Goal: Task Accomplishment & Management: Complete application form

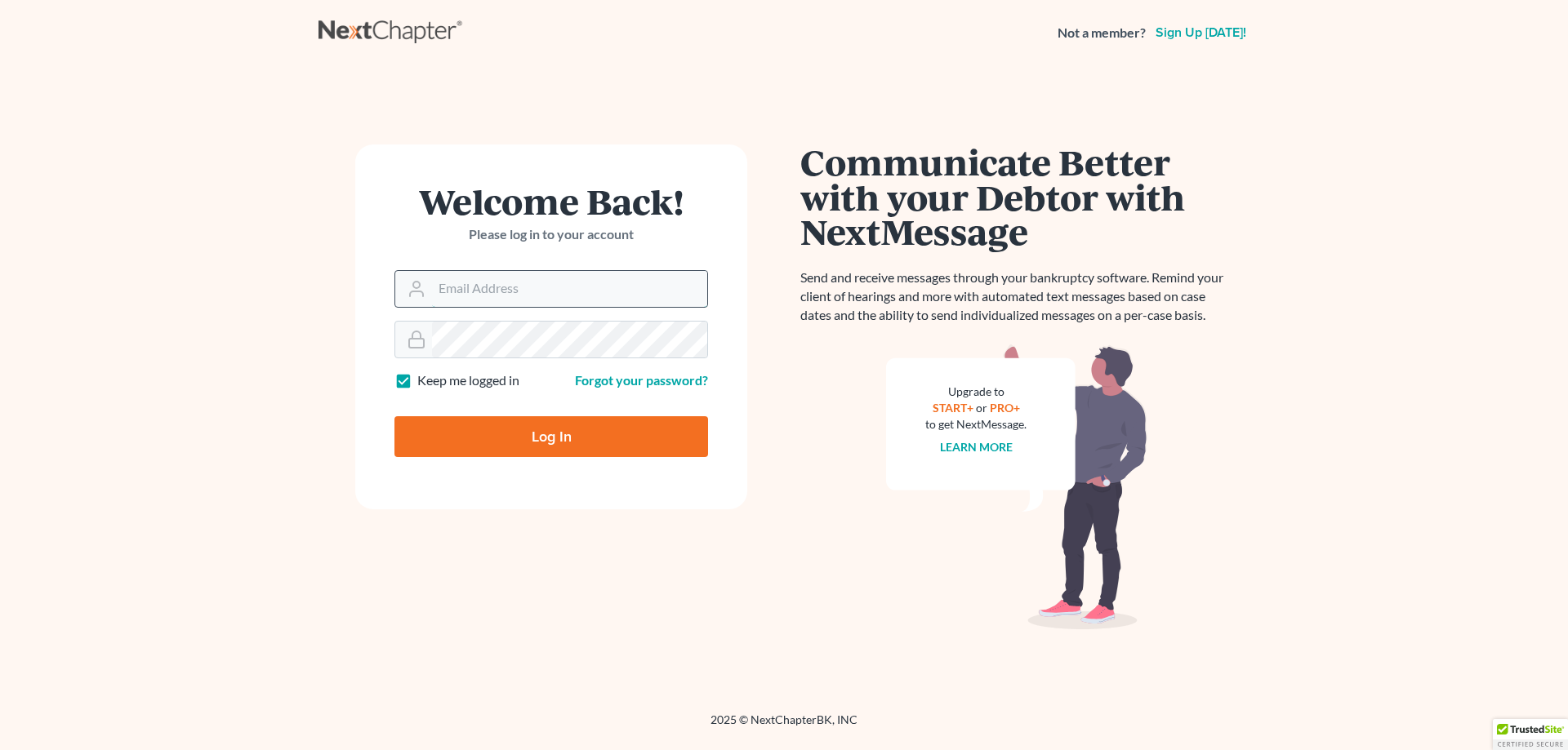
click at [516, 295] on input "Email Address" at bounding box center [570, 289] width 275 height 36
type input "erica@kinnairdlaw.com"
drag, startPoint x: 371, startPoint y: 280, endPoint x: 282, endPoint y: 280, distance: 89.0
click at [310, 280] on main "Welcome Back! Please log in to your account Email Address erica@kinnairdlaw.com…" at bounding box center [784, 369] width 1568 height 607
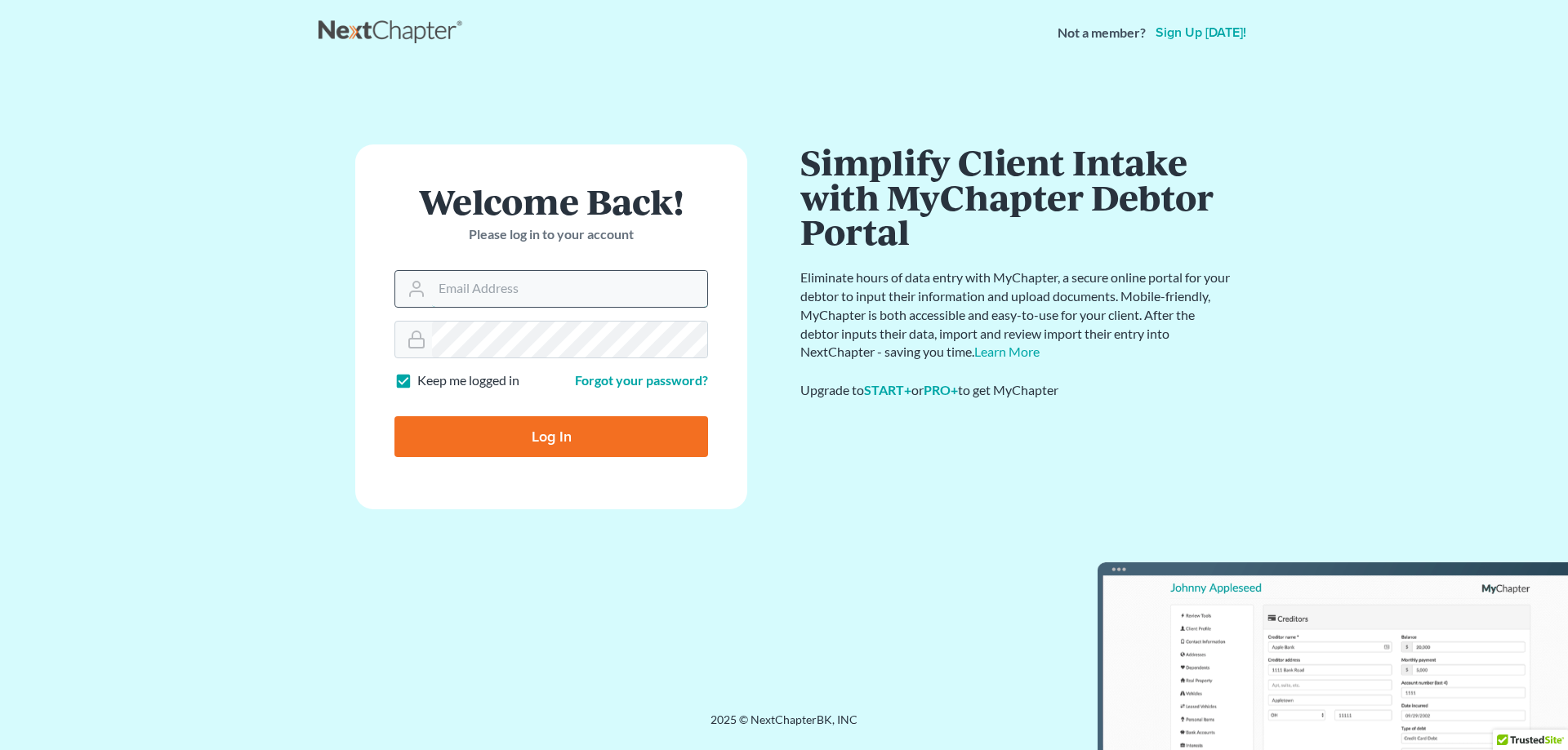
click at [550, 302] on input "Email Address" at bounding box center [570, 289] width 275 height 36
type input "[PERSON_NAME][EMAIL_ADDRESS][DOMAIN_NAME]"
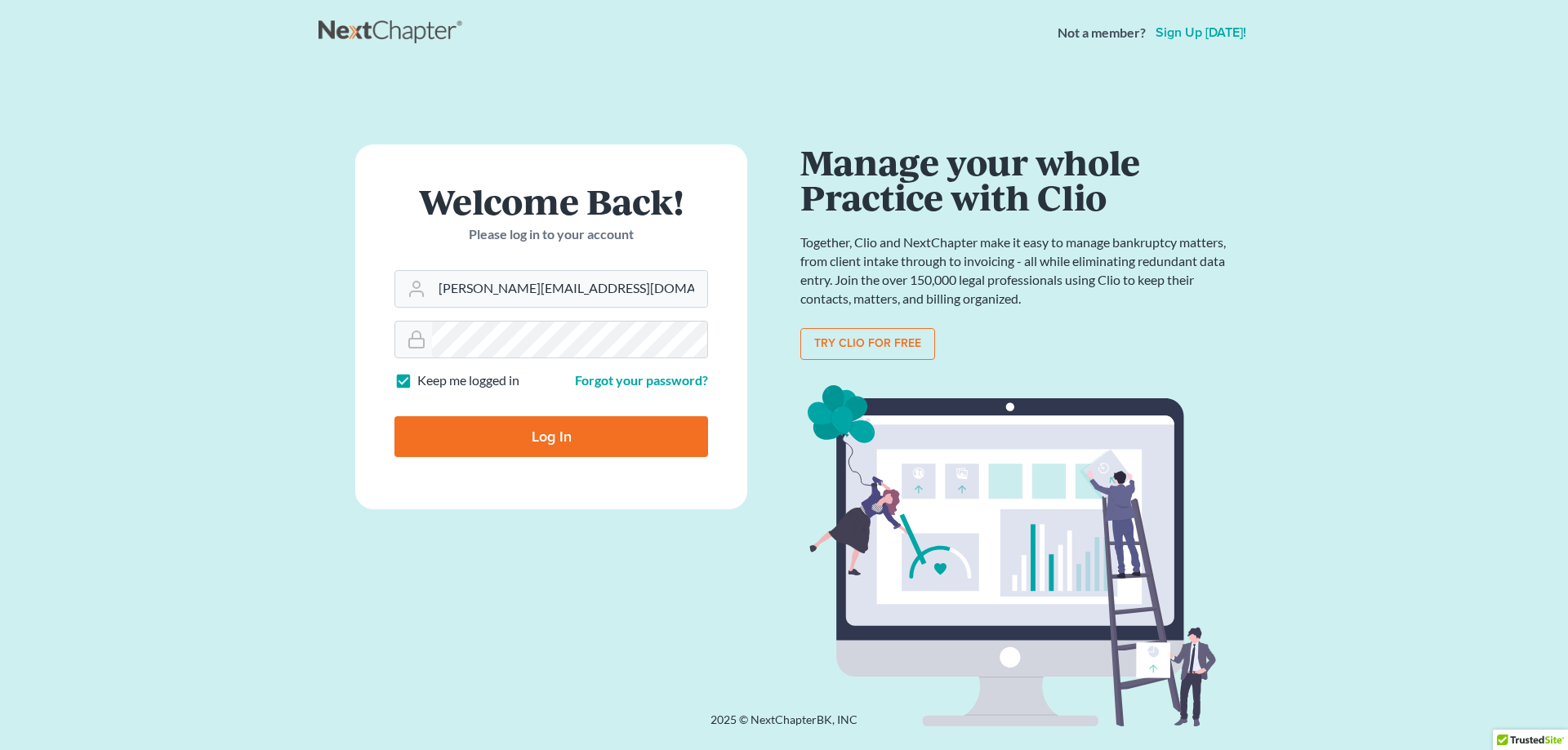
click at [505, 434] on input "Log In" at bounding box center [552, 436] width 314 height 41
type input "Thinking..."
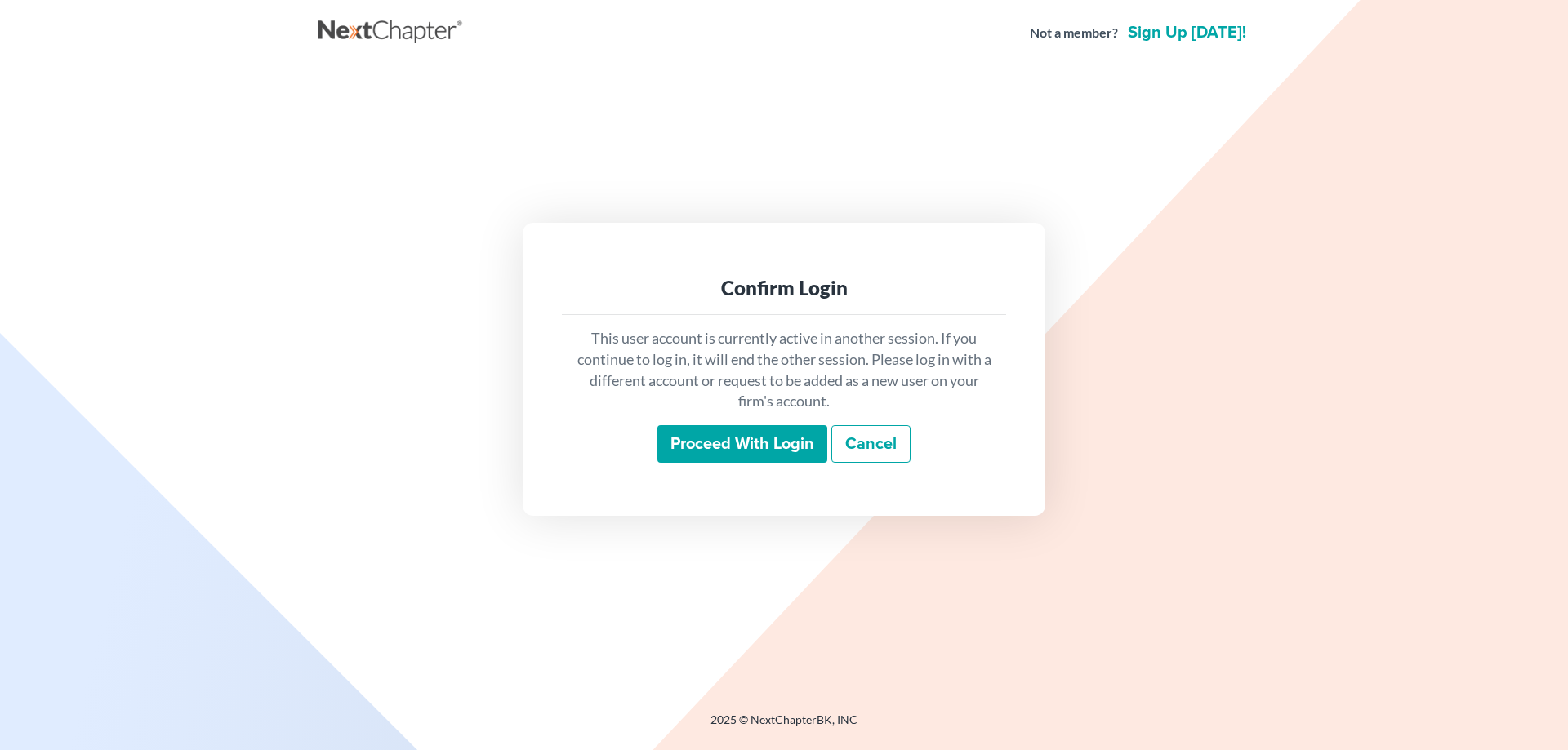
click at [742, 469] on div "This user account is currently active in another session. If you continue to lo…" at bounding box center [784, 395] width 444 height 161
click at [736, 445] on input "Proceed with login" at bounding box center [742, 444] width 170 height 38
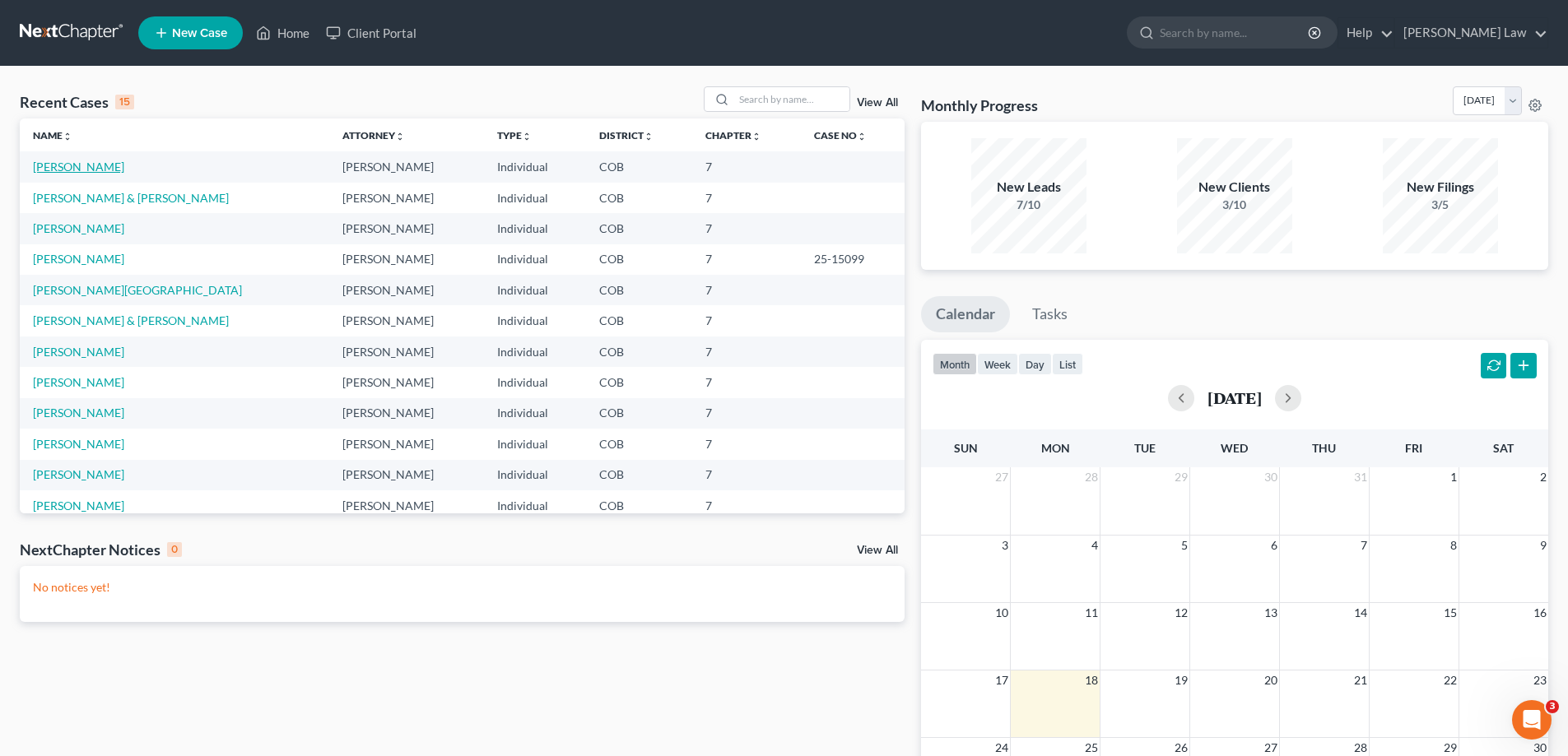
click at [66, 169] on link "[PERSON_NAME]" at bounding box center [78, 167] width 91 height 14
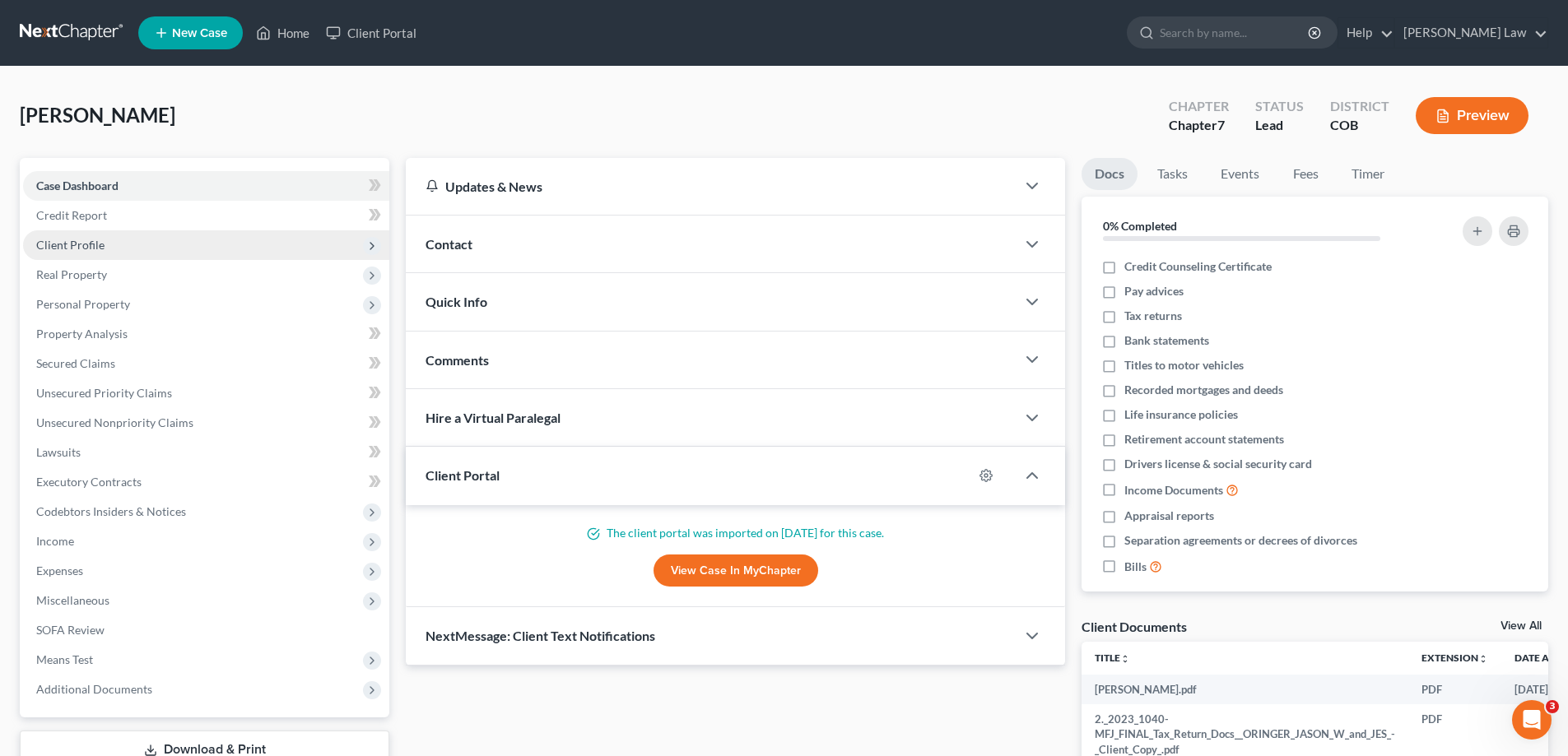
click at [57, 253] on span "Client Profile" at bounding box center [206, 245] width 366 height 29
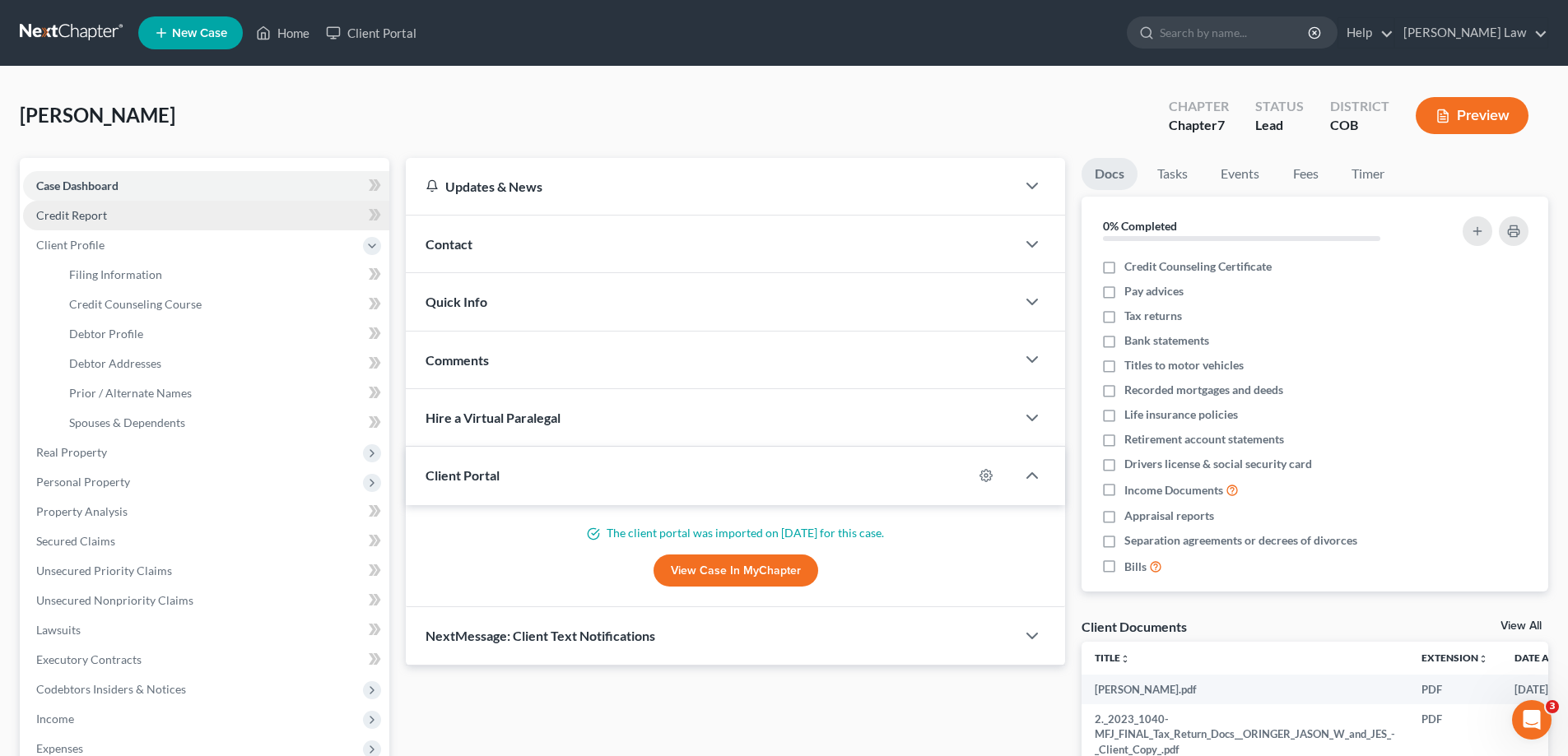
click at [70, 212] on span "Credit Report" at bounding box center [71, 215] width 70 height 14
click at [95, 216] on span "Credit Report" at bounding box center [71, 215] width 70 height 14
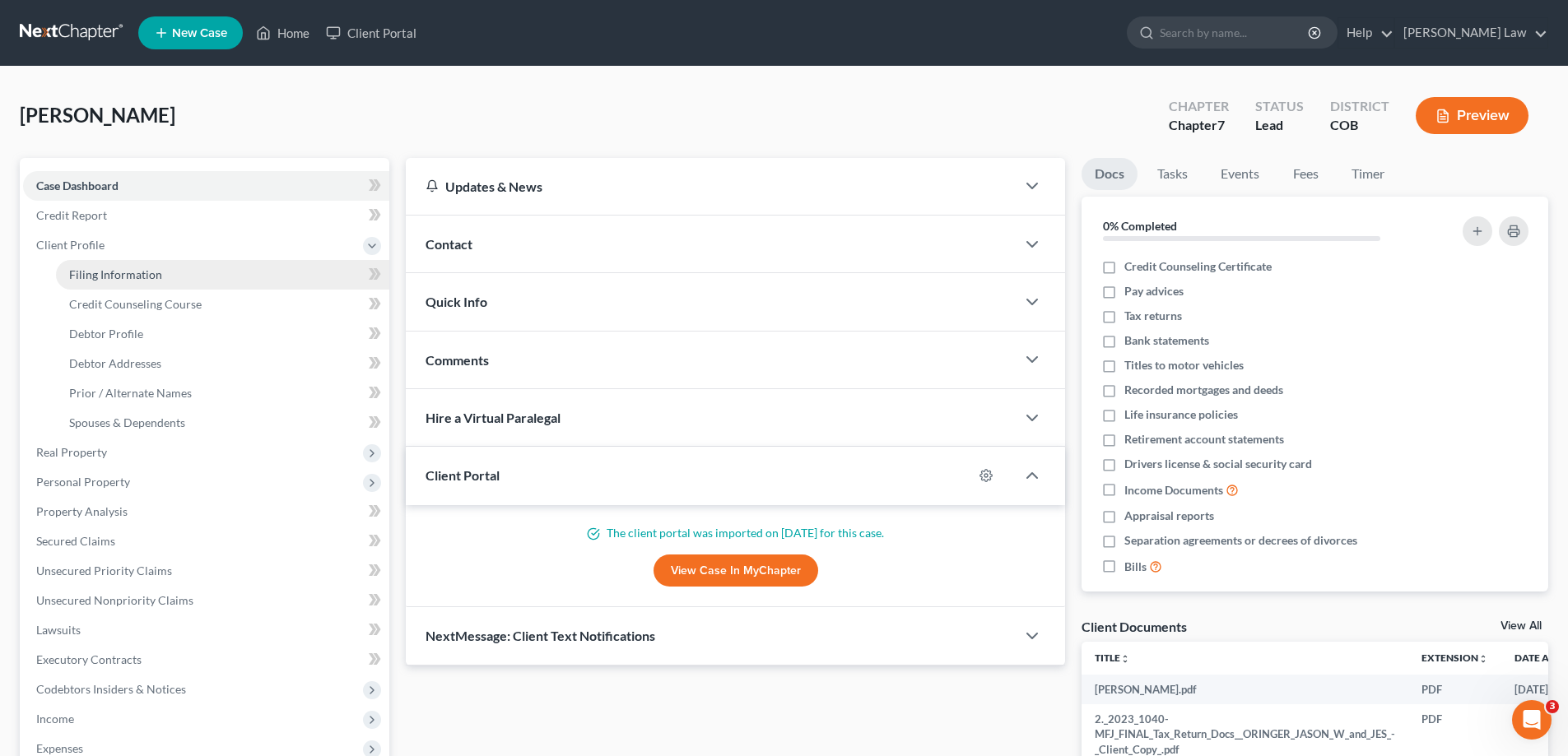
click at [95, 273] on span "Filing Information" at bounding box center [115, 274] width 93 height 14
select select "1"
select select "0"
select select "5"
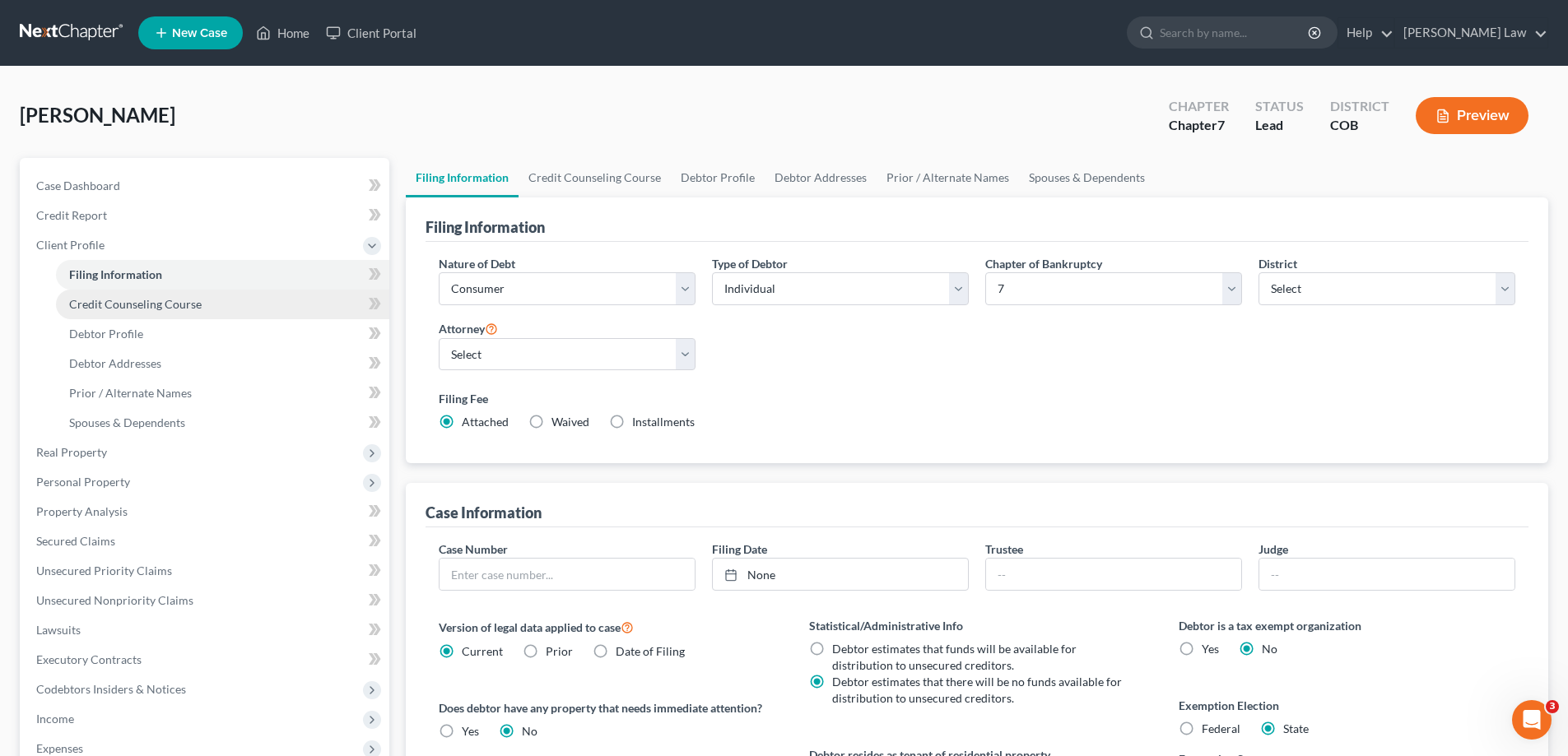
click at [95, 294] on link "Credit Counseling Course" at bounding box center [223, 304] width 334 height 29
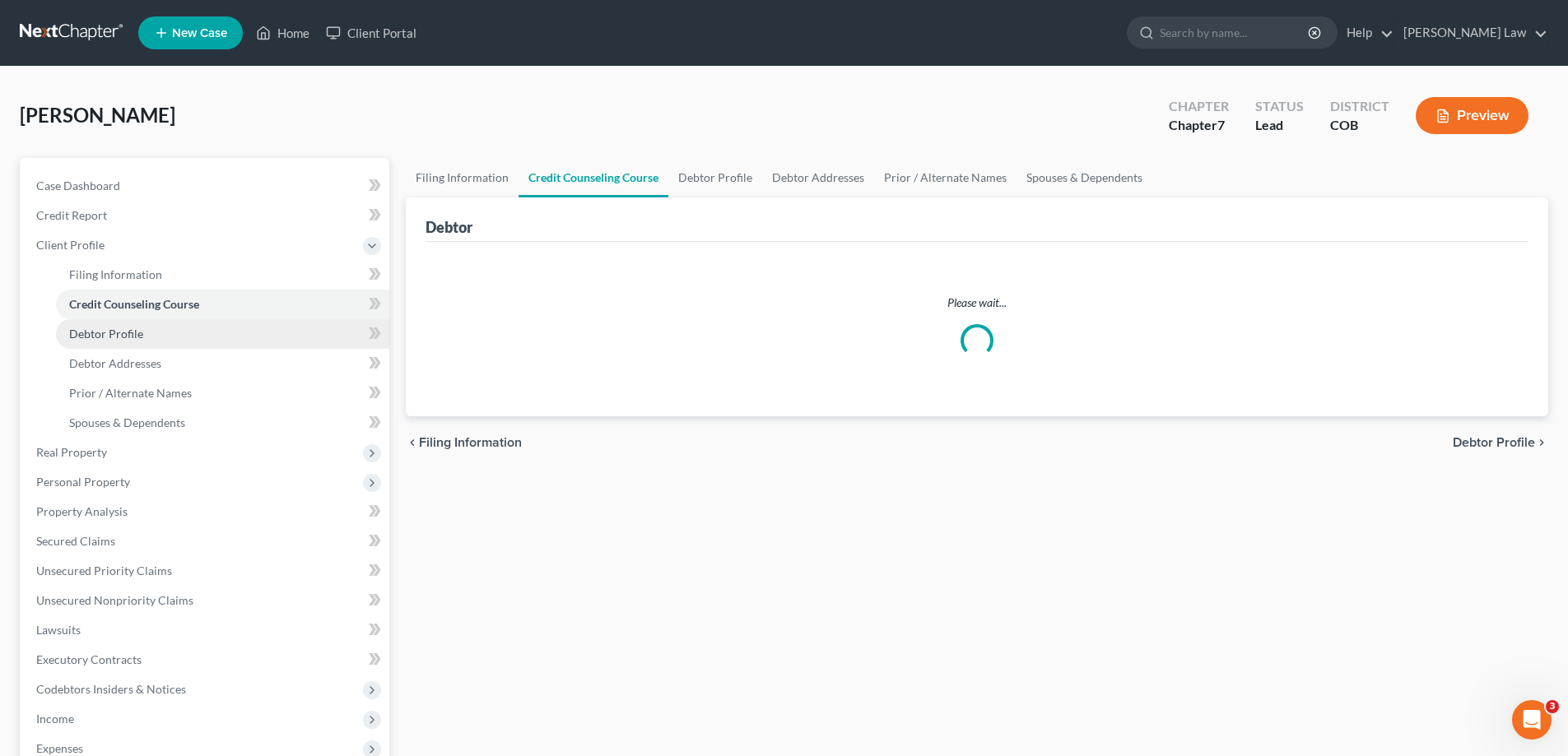
click at [105, 338] on span "Debtor Profile" at bounding box center [106, 333] width 74 height 14
select select "1"
select select "5"
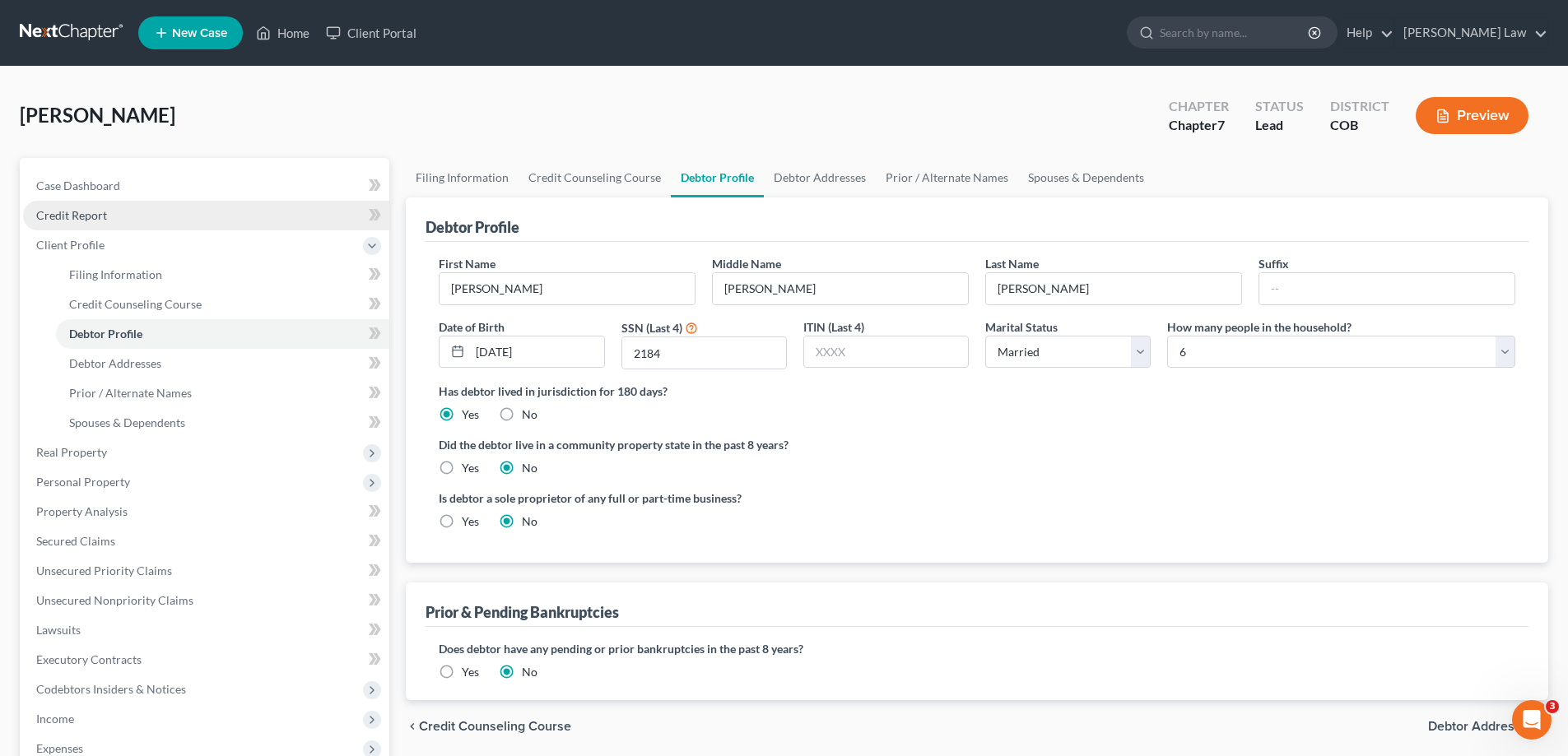
click at [81, 206] on link "Credit Report" at bounding box center [206, 216] width 366 height 29
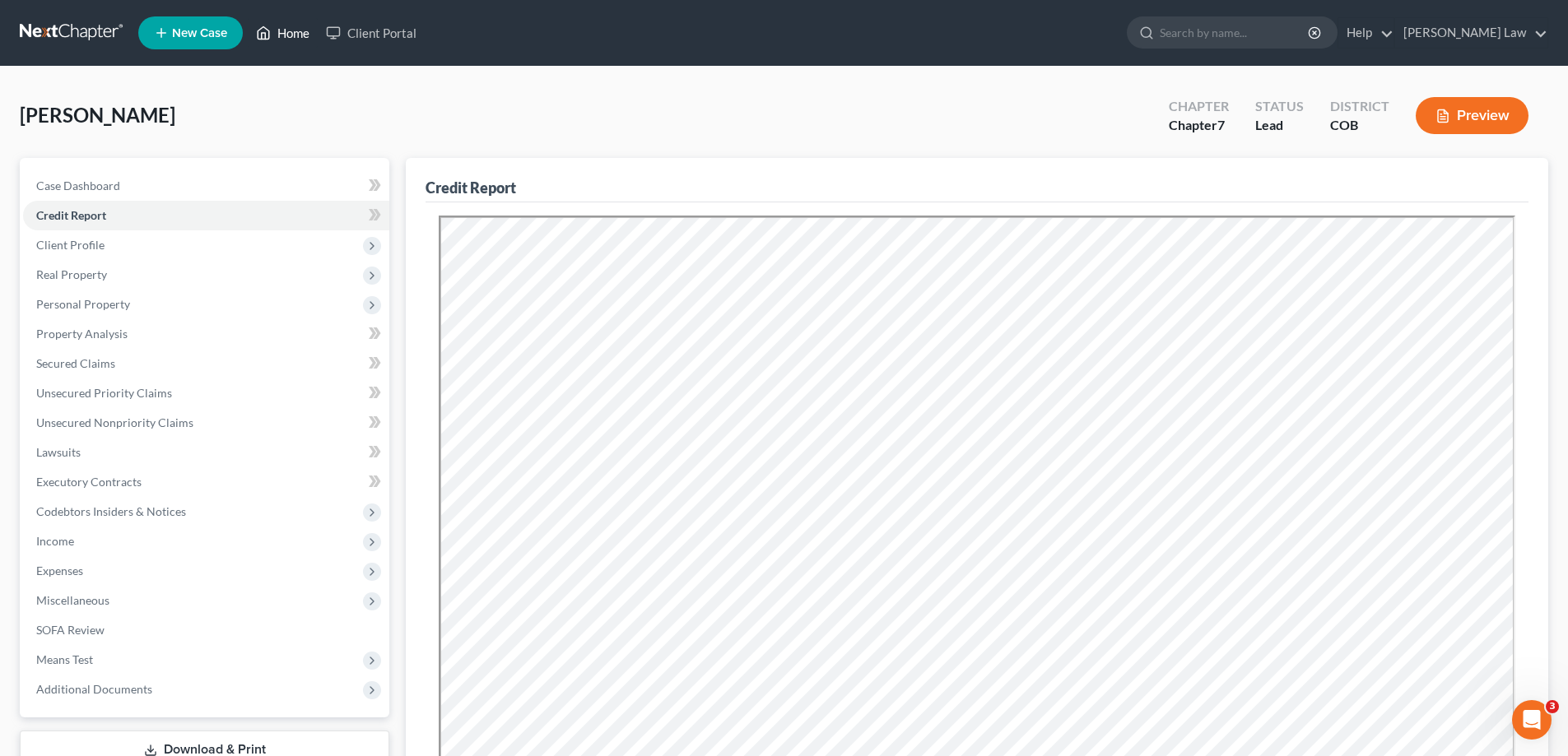
click at [291, 41] on link "Home" at bounding box center [282, 33] width 70 height 29
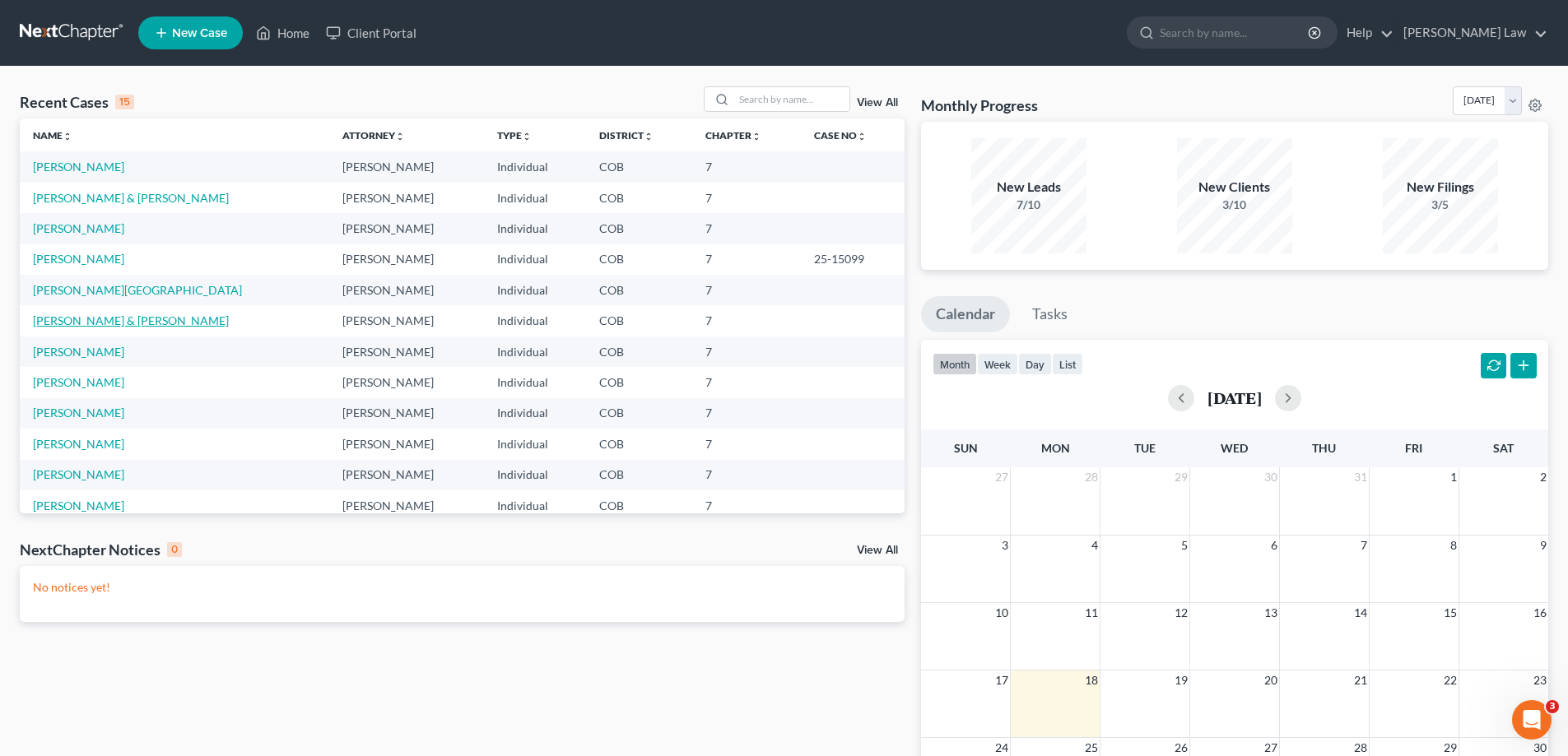
click at [75, 326] on link "[PERSON_NAME] & [PERSON_NAME]" at bounding box center [131, 320] width 196 height 14
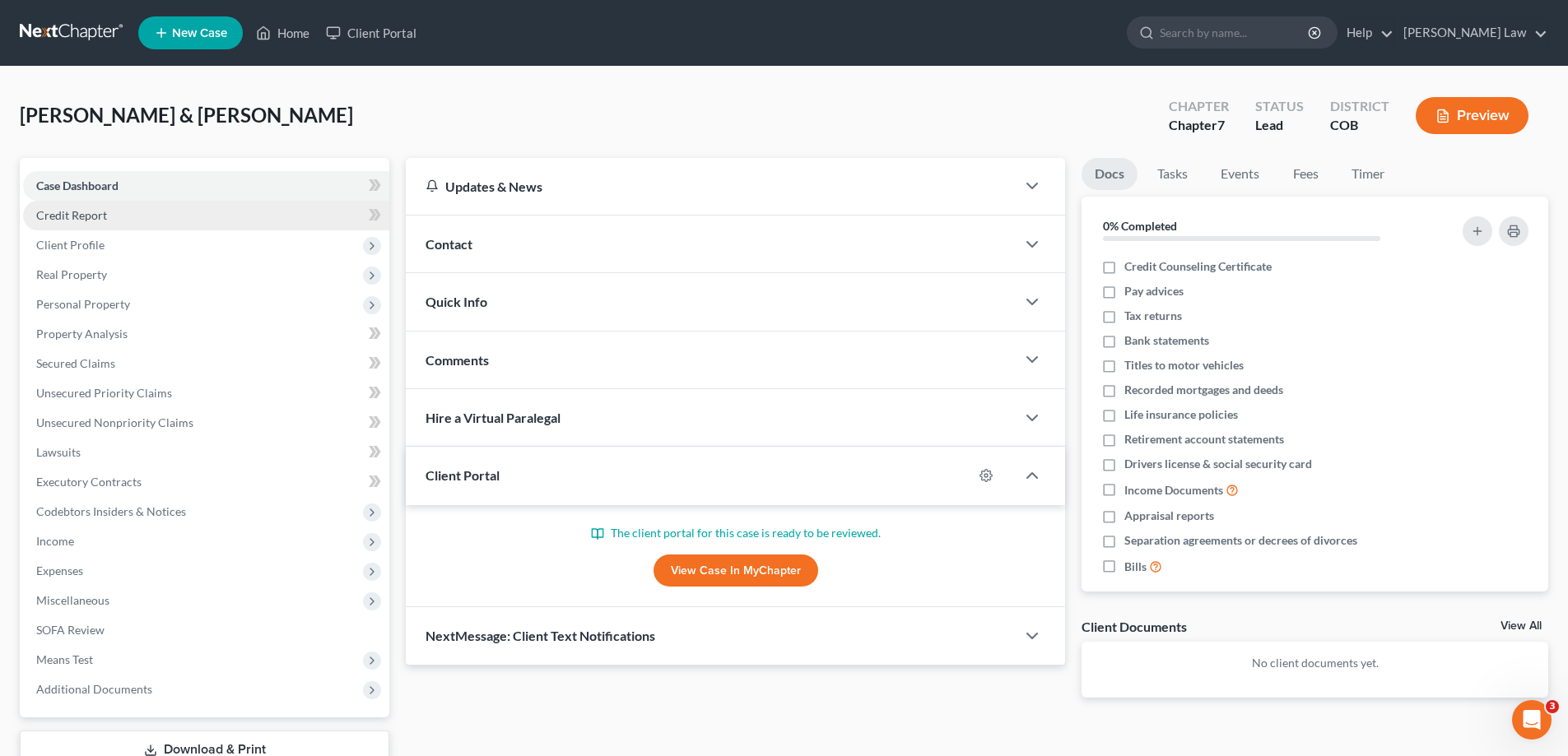
click at [81, 216] on span "Credit Report" at bounding box center [71, 215] width 70 height 14
